Goal: Transaction & Acquisition: Subscribe to service/newsletter

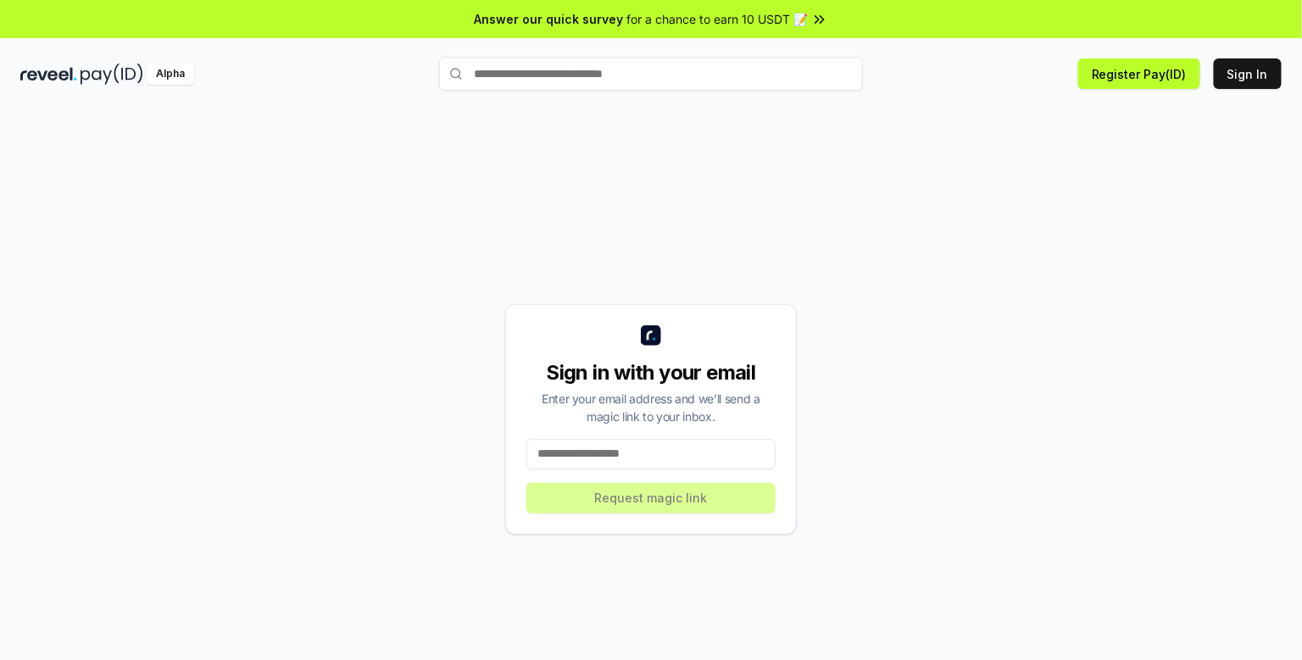
click at [1154, 76] on button "Register Pay(ID)" at bounding box center [1139, 73] width 122 height 31
click at [1147, 75] on button "Register Pay(ID)" at bounding box center [1139, 73] width 122 height 31
click at [693, 470] on input at bounding box center [650, 454] width 249 height 31
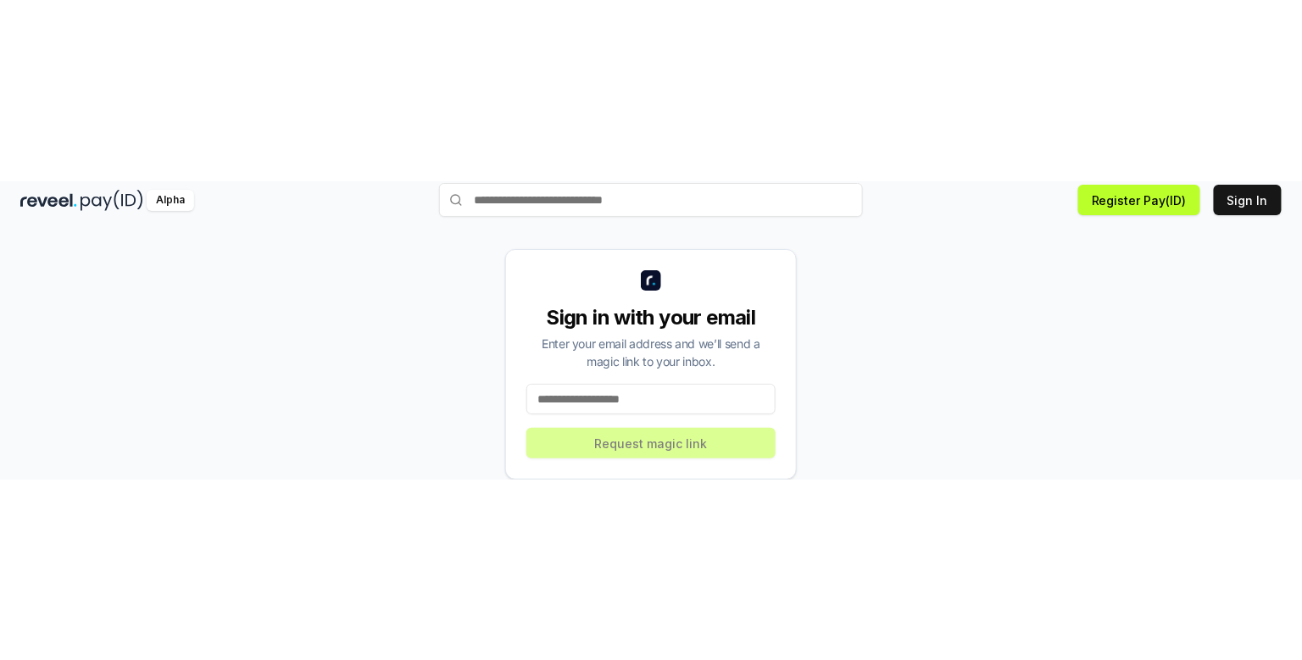
scroll to position [157, 0]
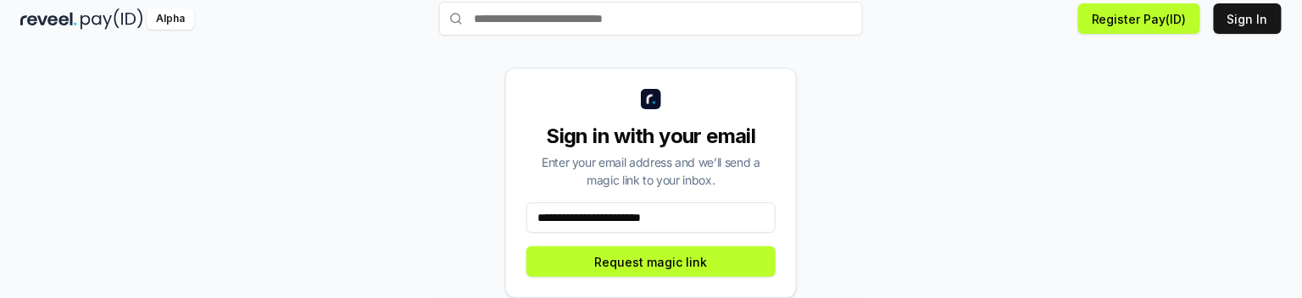
type input "**********"
click at [693, 247] on button "Request magic link" at bounding box center [650, 262] width 249 height 31
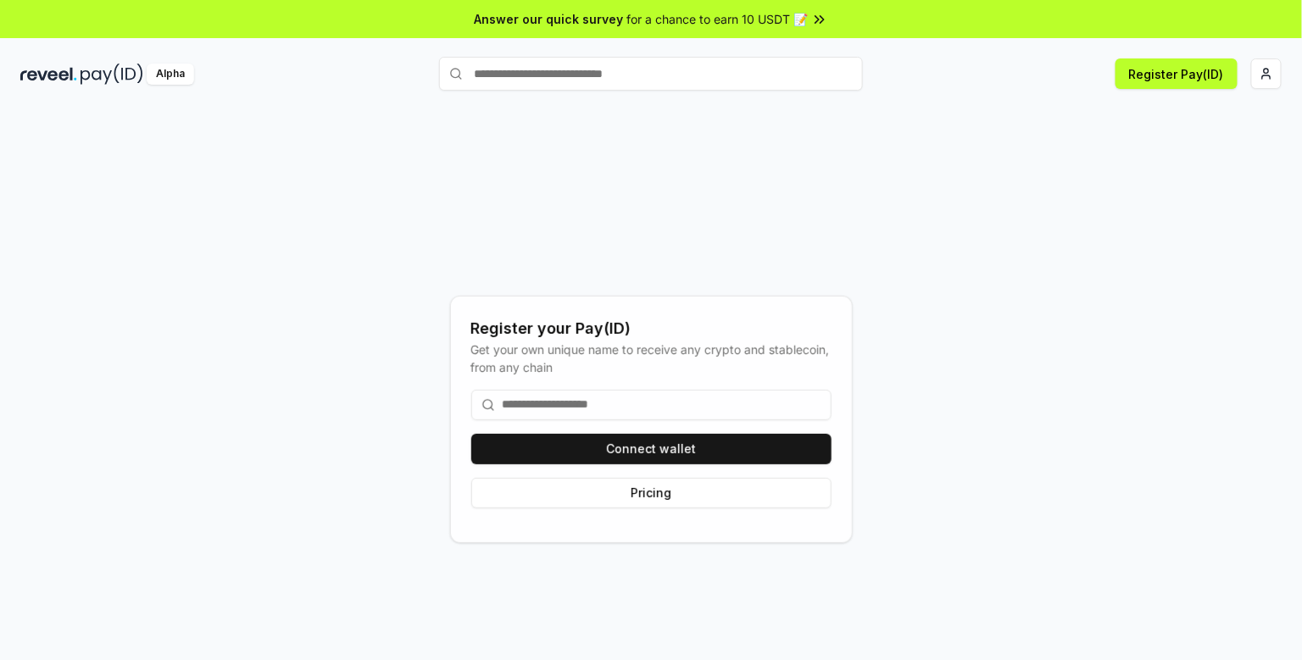
click at [751, 420] on input at bounding box center [651, 405] width 360 height 31
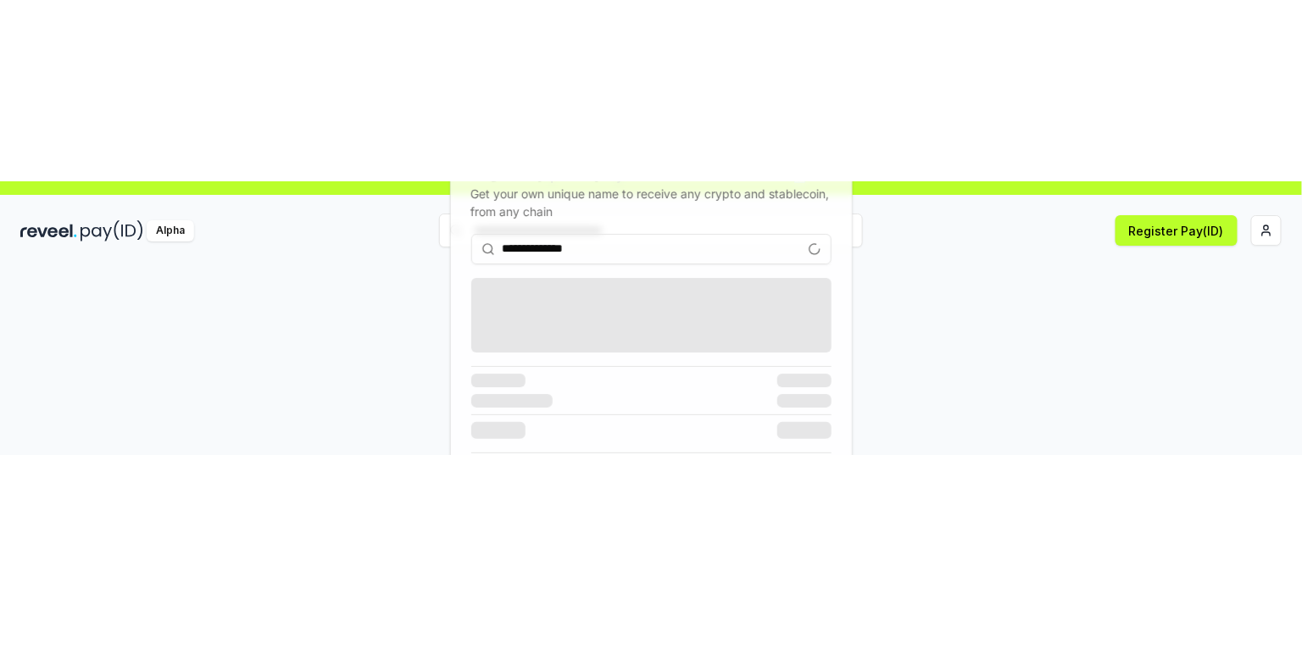
scroll to position [22, 0]
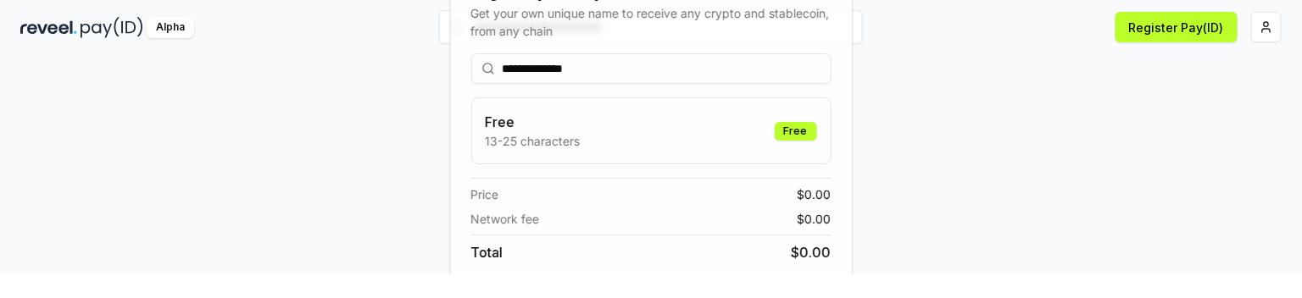
type input "**********"
click at [807, 64] on div "Get your own unique name to receive any crypto and stablecoin, from any chain" at bounding box center [651, 47] width 360 height 36
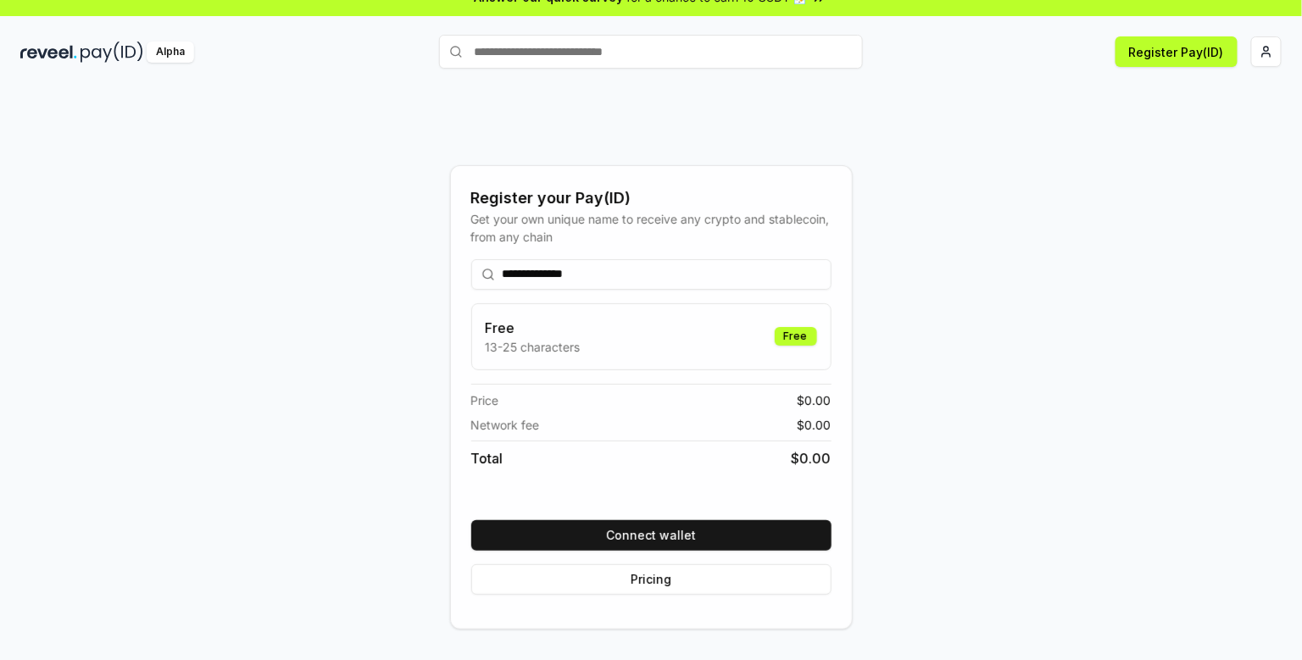
scroll to position [0, 0]
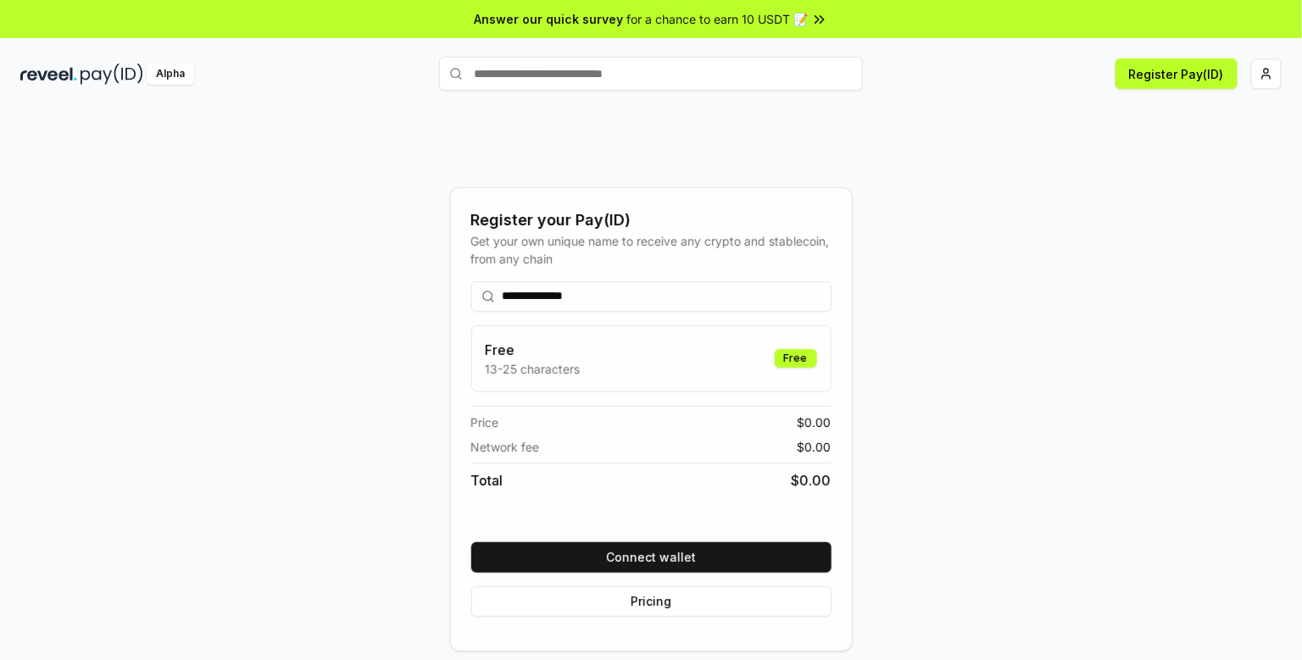
click at [706, 573] on button "Connect wallet" at bounding box center [651, 558] width 360 height 31
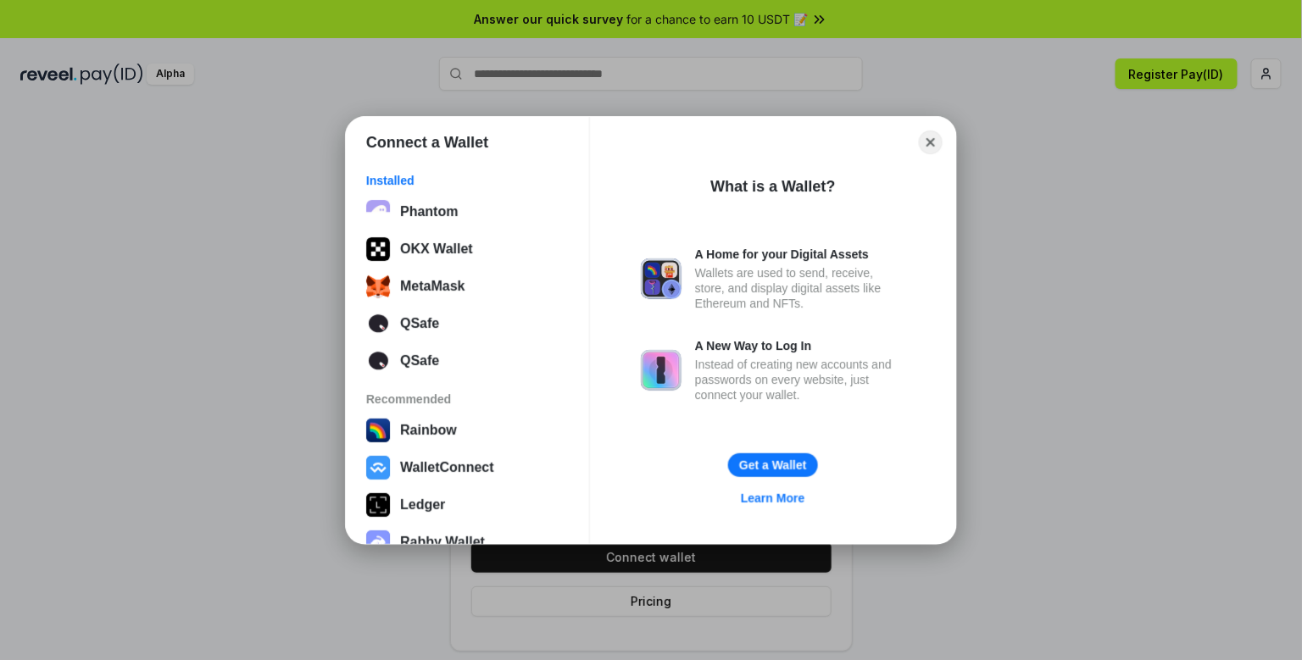
click at [483, 303] on button "MetaMask" at bounding box center [467, 287] width 213 height 34
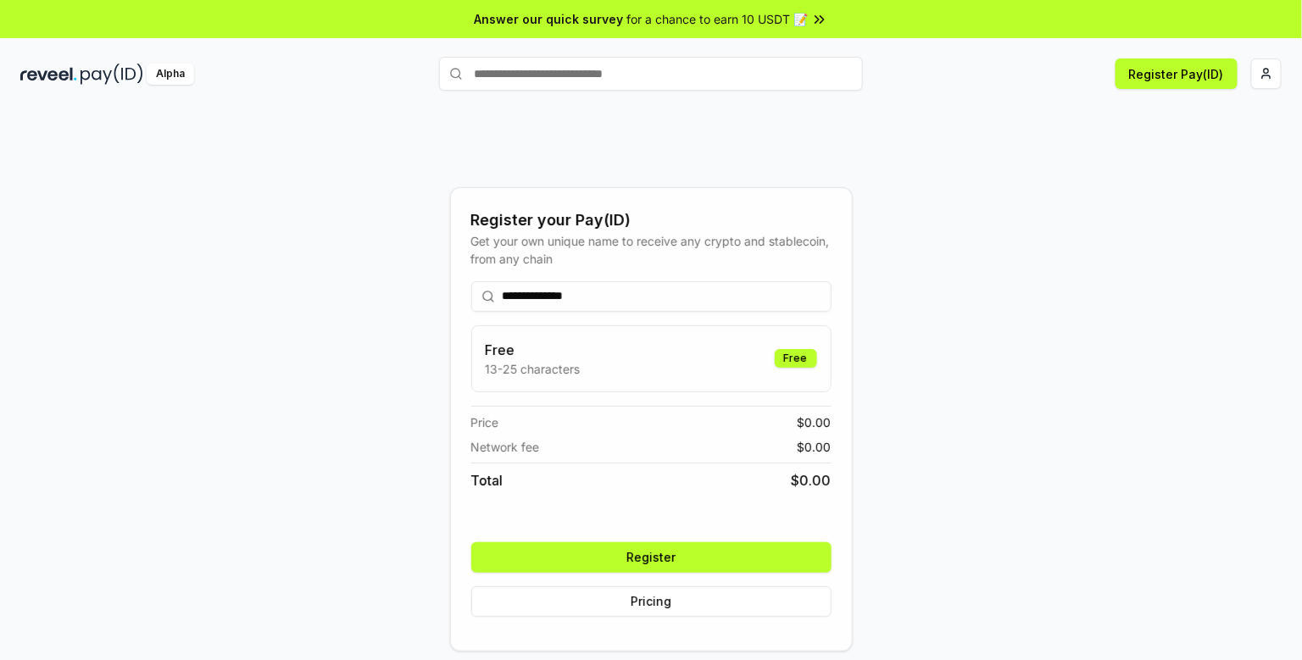
click at [752, 573] on button "Register" at bounding box center [651, 558] width 360 height 31
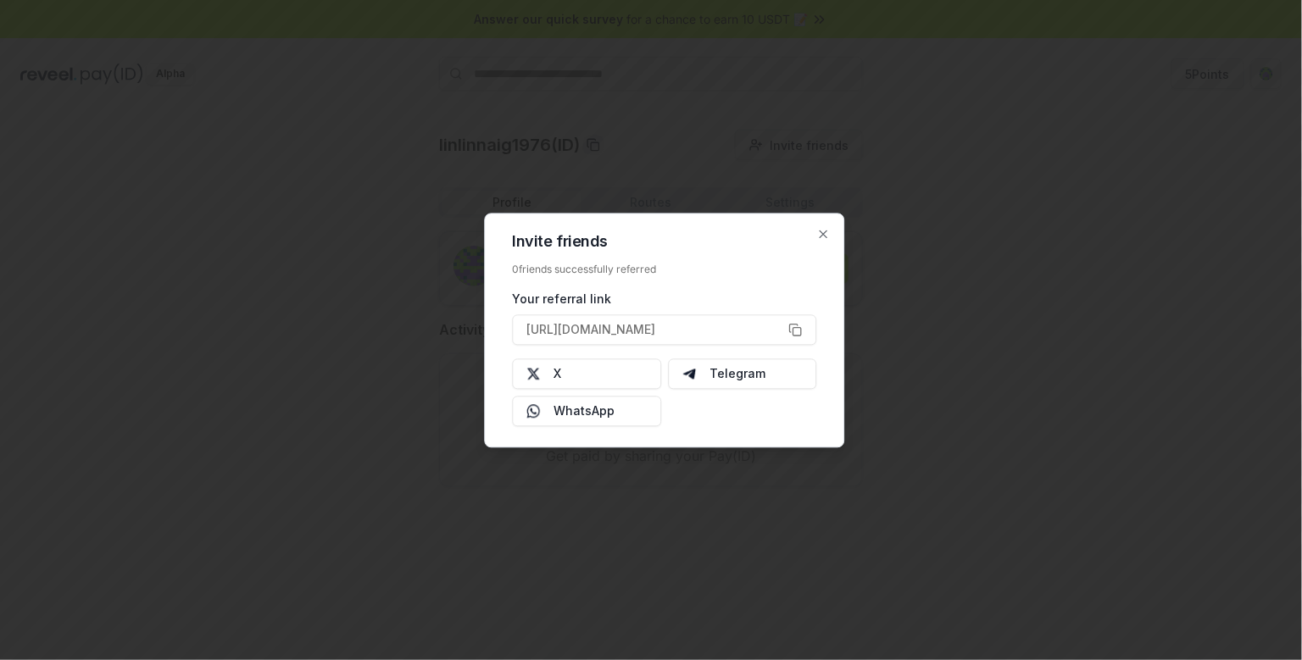
click at [970, 279] on div at bounding box center [651, 330] width 1302 height 660
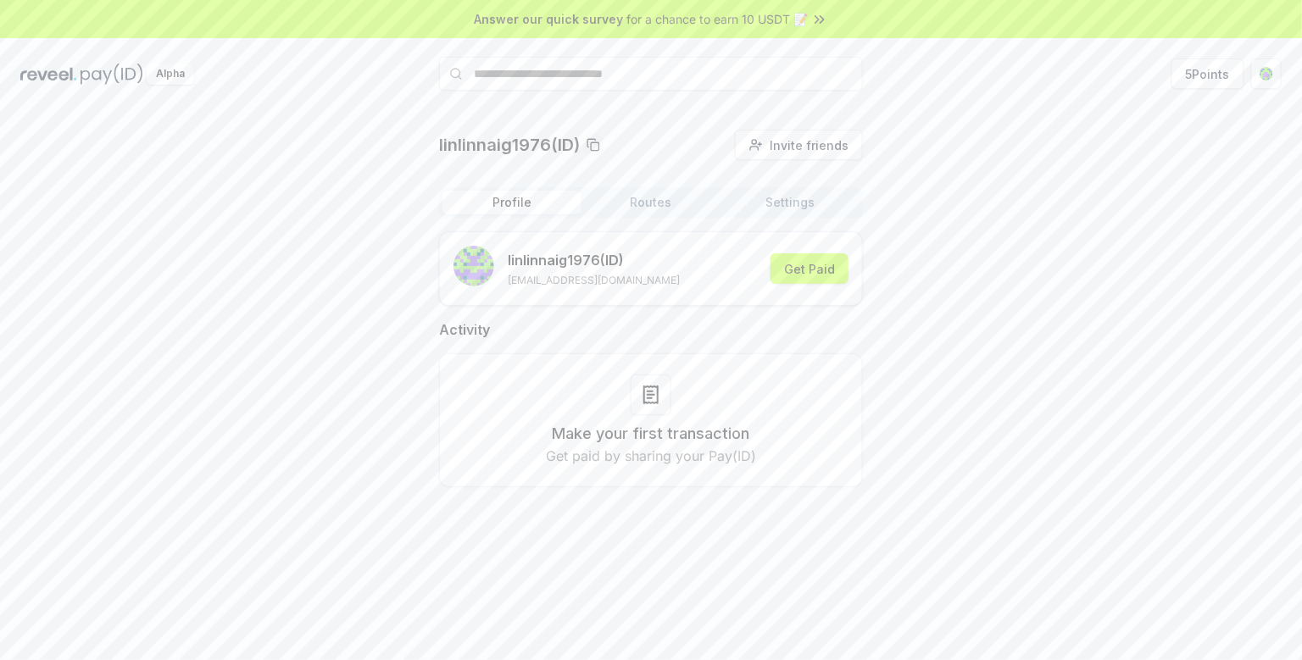
click at [810, 271] on button "Get Paid" at bounding box center [810, 268] width 78 height 31
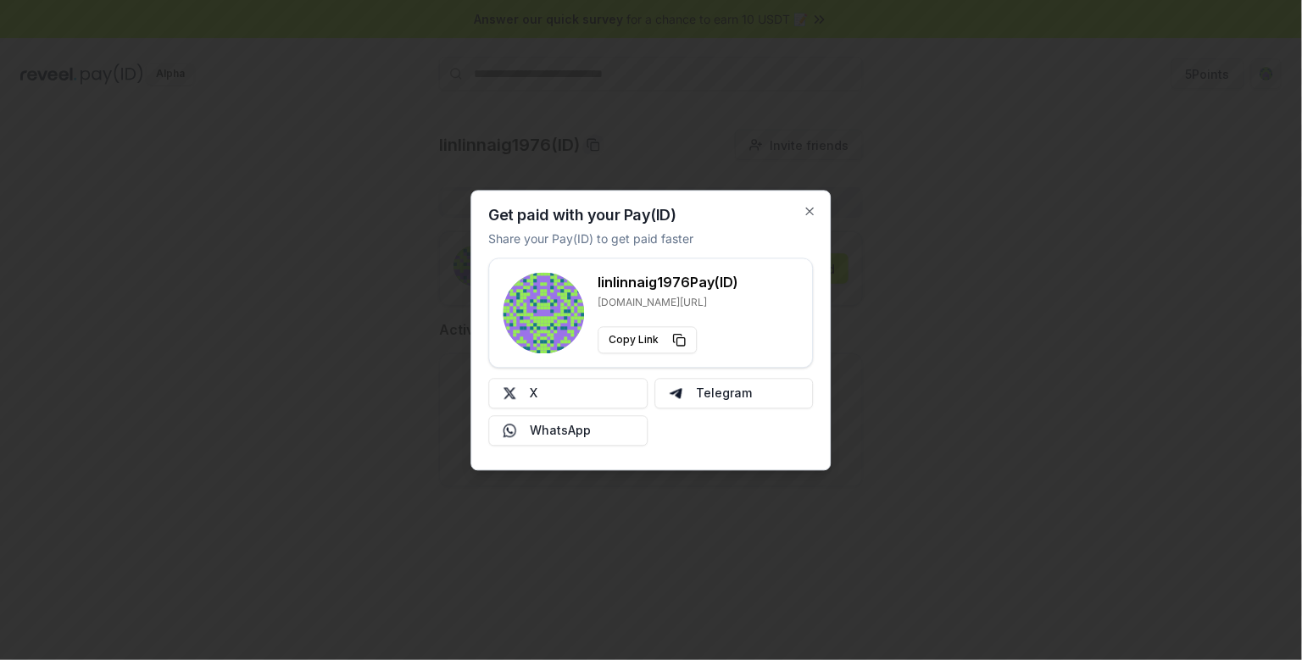
click at [1005, 268] on div at bounding box center [651, 330] width 1302 height 660
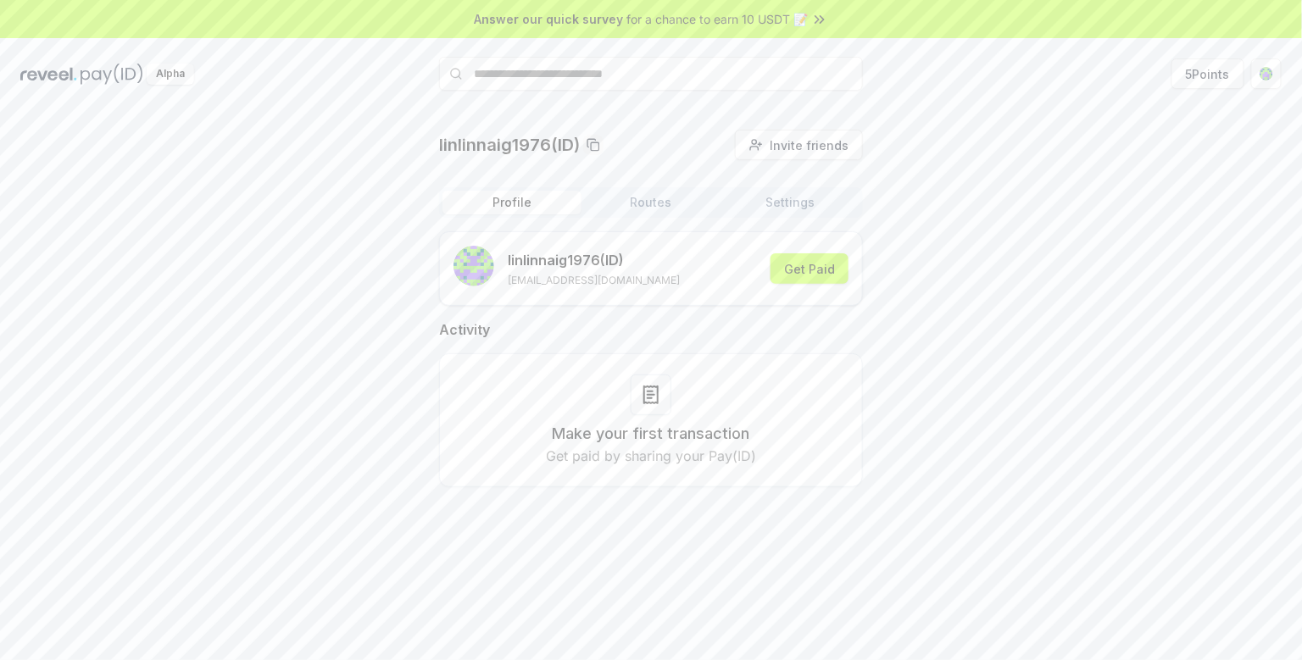
click at [796, 204] on button "Settings" at bounding box center [790, 203] width 139 height 24
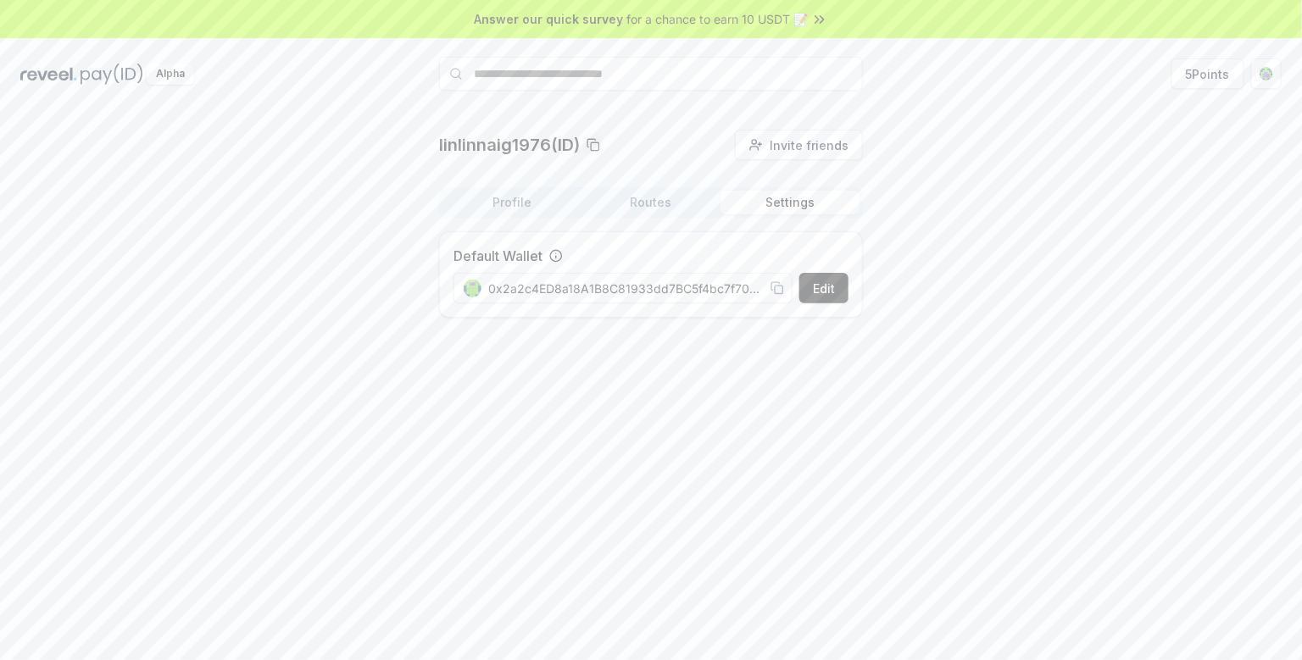
click at [1027, 267] on div "linlinnaig1976(ID) Invite friends Invite Profile Routes Settings Default Wallet…" at bounding box center [650, 231] width 1261 height 202
click at [785, 206] on button "Settings" at bounding box center [790, 203] width 139 height 24
click at [657, 206] on button "Routes" at bounding box center [651, 203] width 139 height 24
click at [518, 199] on button "Profile" at bounding box center [512, 203] width 139 height 24
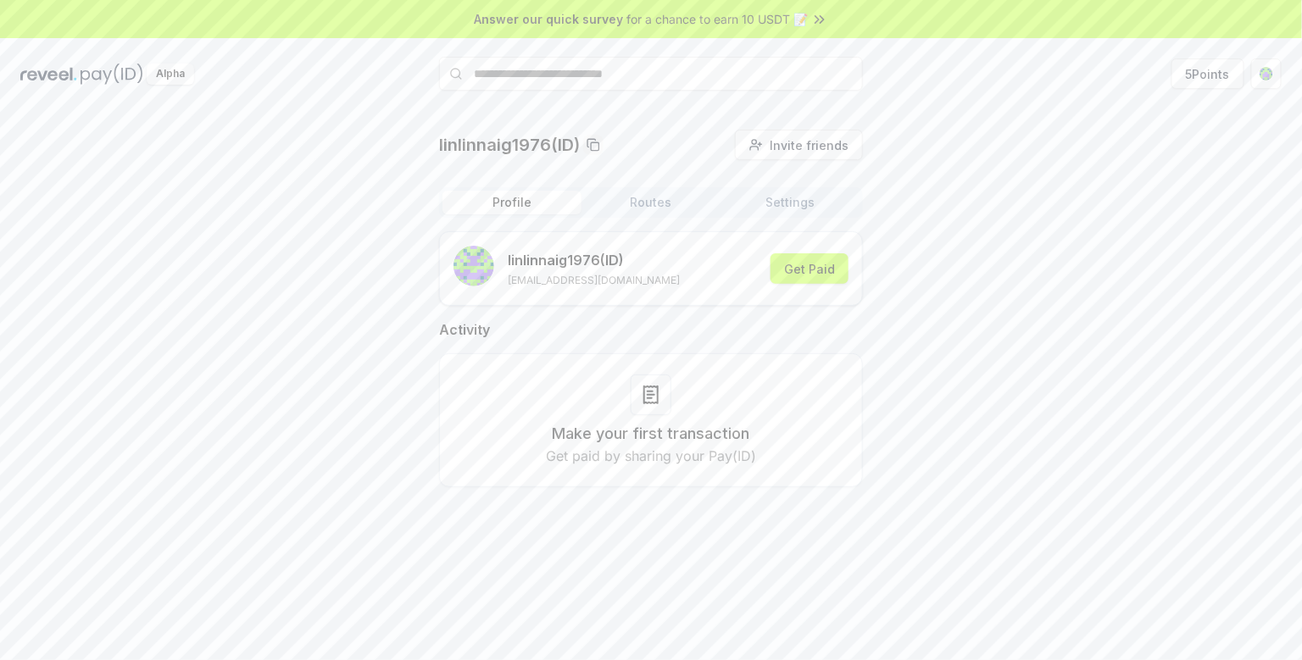
click at [1266, 78] on html "Answer our quick survey for a chance to earn 10 USDT 📝 Alpha 5 Points linlinnai…" at bounding box center [651, 330] width 1302 height 660
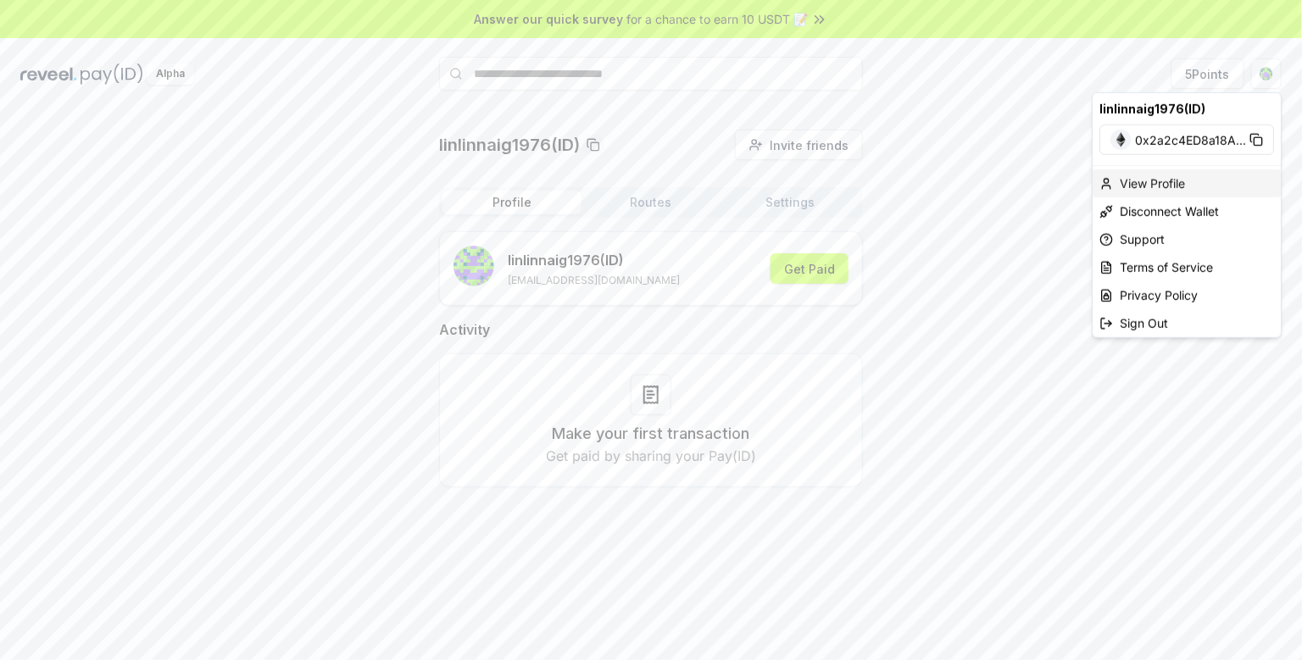
click at [1169, 175] on div "View Profile" at bounding box center [1188, 184] width 188 height 28
